Goal: Book appointment/travel/reservation

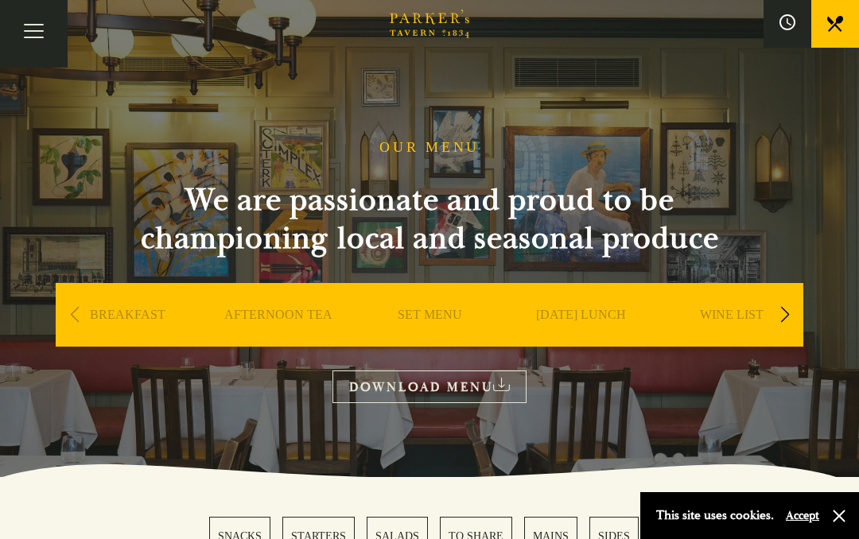
click at [578, 317] on link "SUNDAY LUNCH" at bounding box center [581, 339] width 90 height 64
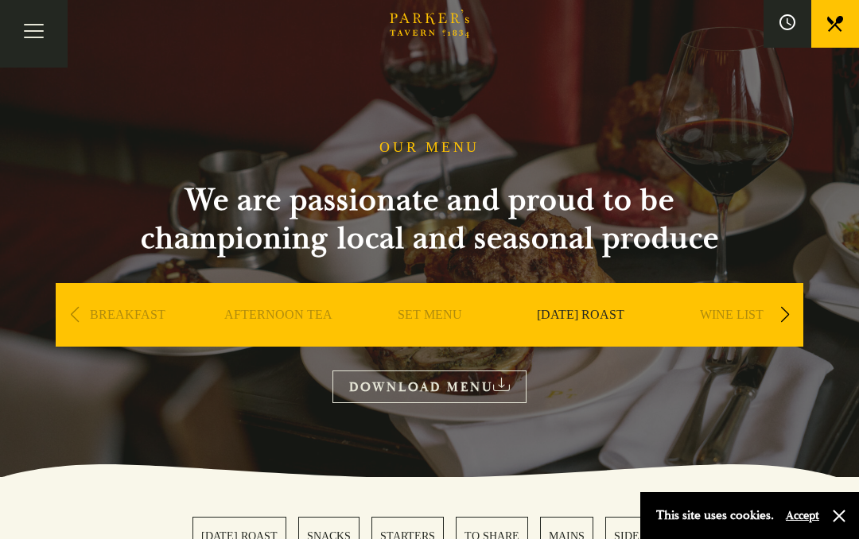
click at [425, 387] on link "DOWNLOAD MENU" at bounding box center [429, 387] width 194 height 33
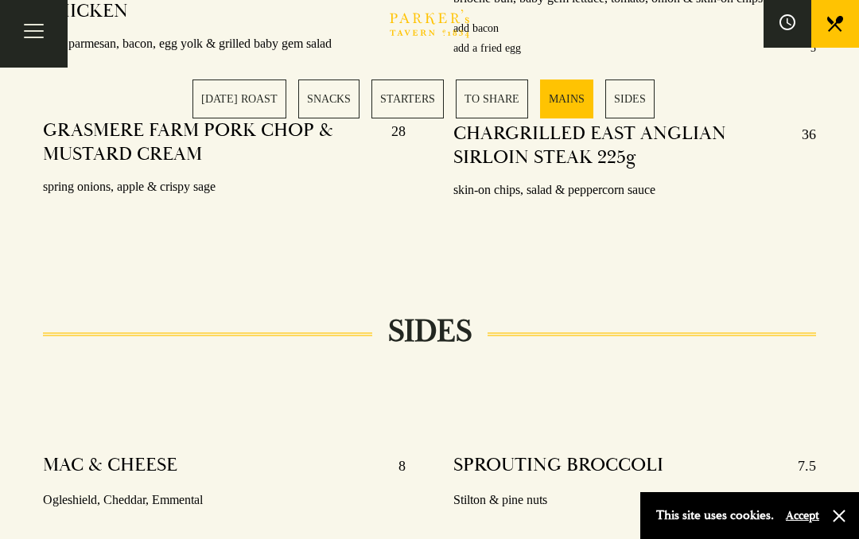
scroll to position [3327, 0]
click at [846, 511] on button "button" at bounding box center [839, 516] width 16 height 16
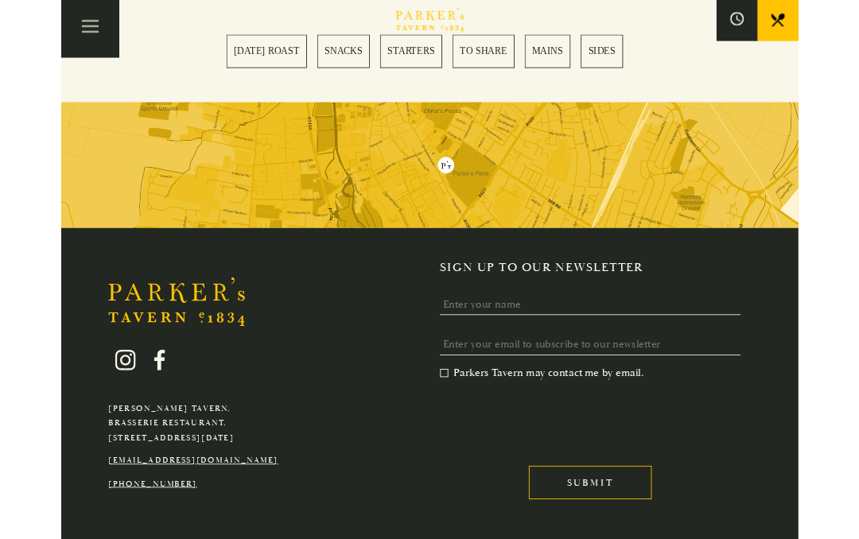
scroll to position [4459, 0]
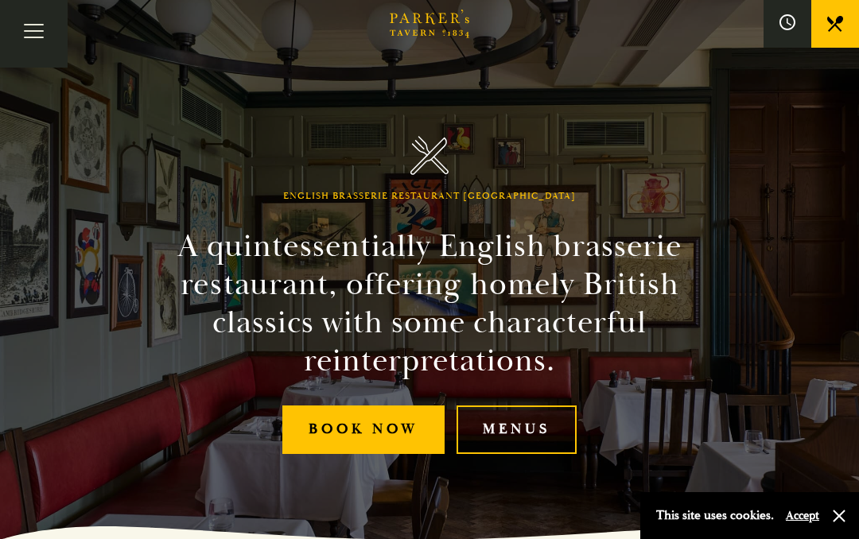
click at [379, 434] on link "Book Now" at bounding box center [363, 430] width 162 height 49
